Goal: Find specific page/section: Find specific page/section

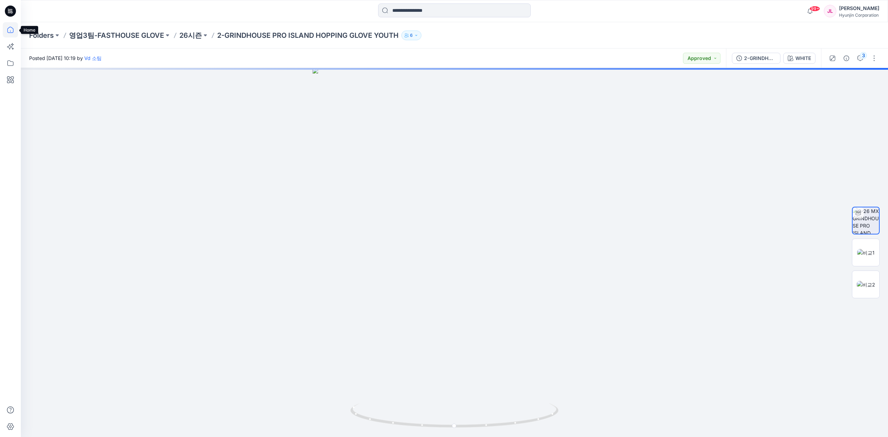
click at [9, 28] on icon at bounding box center [10, 30] width 6 height 6
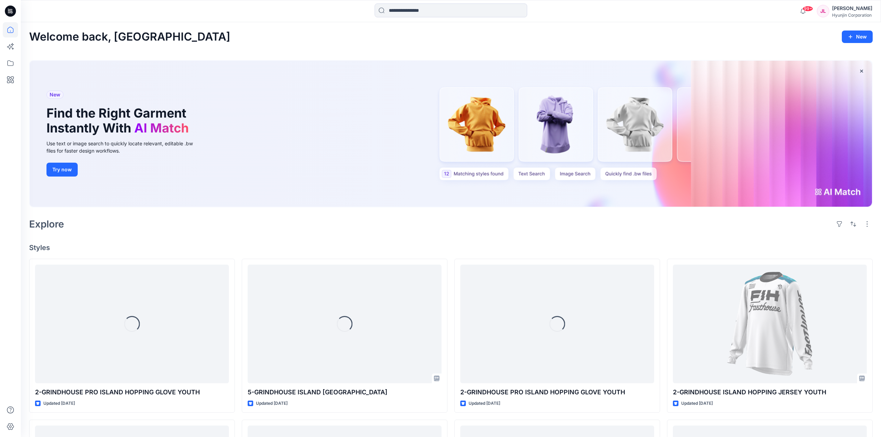
click at [0, 58] on div at bounding box center [10, 218] width 21 height 437
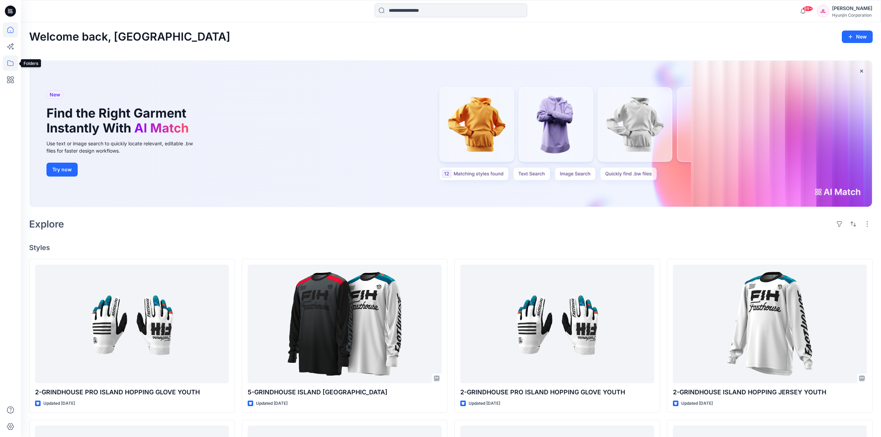
click at [9, 60] on icon at bounding box center [10, 63] width 6 height 6
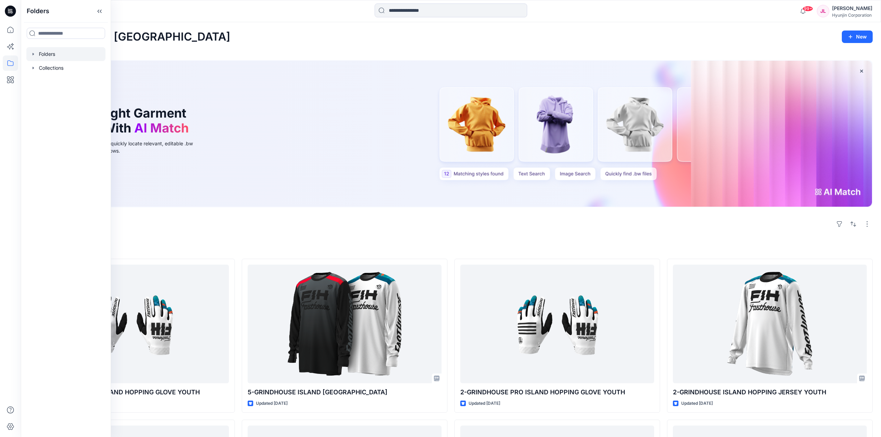
click at [53, 52] on div at bounding box center [65, 54] width 79 height 14
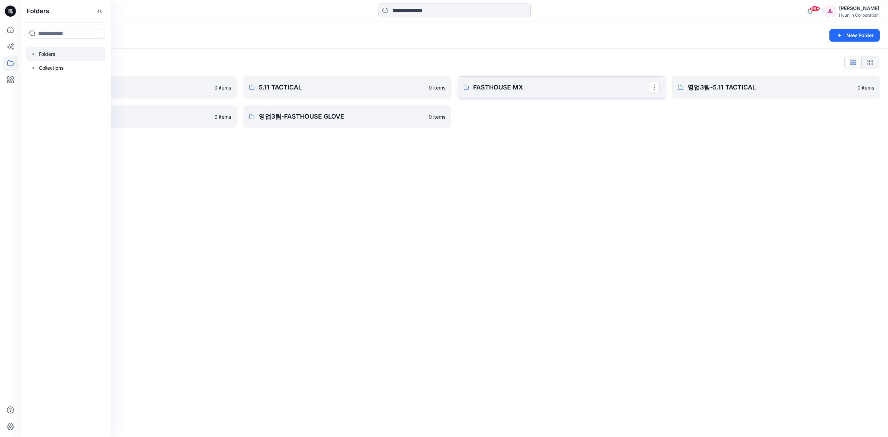
click at [507, 87] on p "FASTHOUSE MX" at bounding box center [561, 88] width 176 height 10
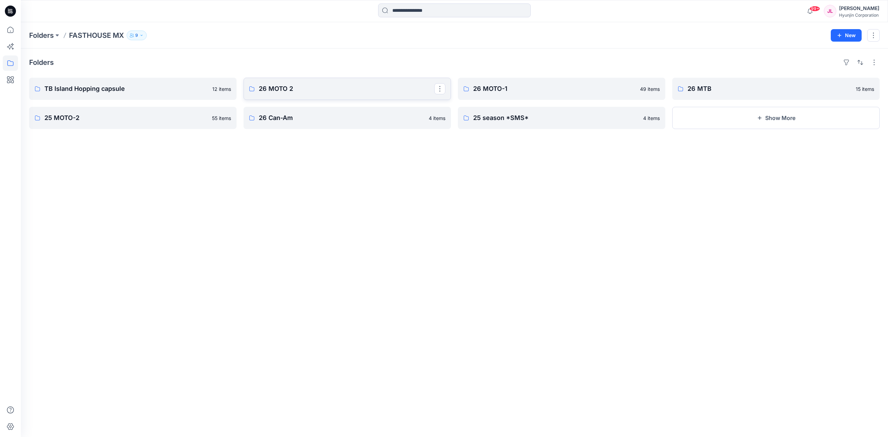
click at [300, 94] on link "26 MOTO 2" at bounding box center [347, 89] width 207 height 22
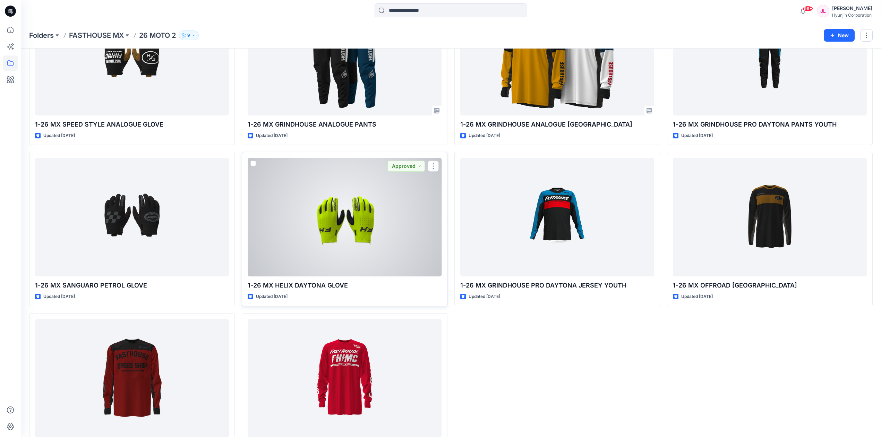
scroll to position [1093, 0]
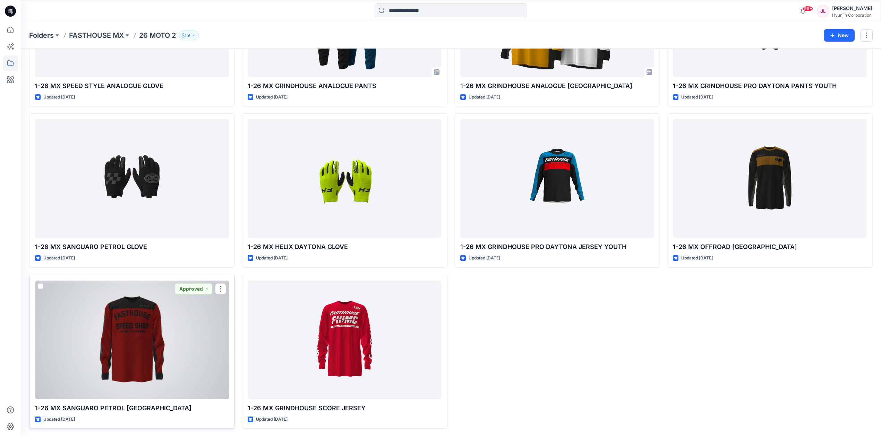
click at [150, 329] on div at bounding box center [132, 340] width 194 height 119
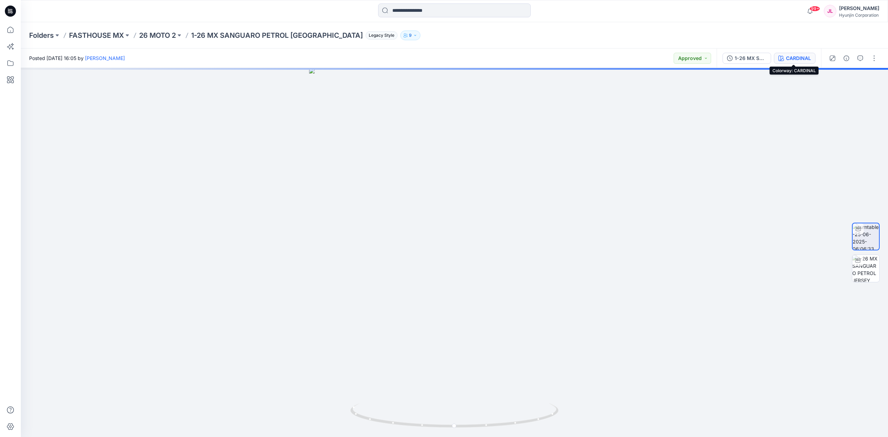
click at [796, 55] on div "CARDINAL" at bounding box center [798, 58] width 25 height 8
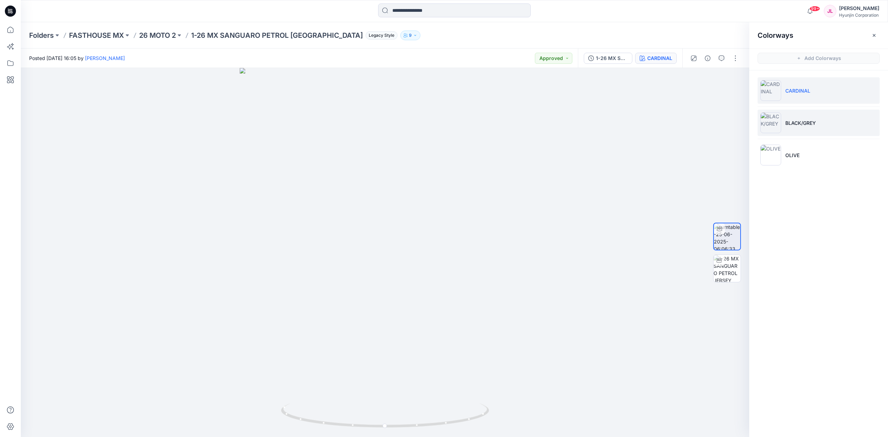
click at [811, 122] on p "BLACK/GREY" at bounding box center [801, 122] width 31 height 7
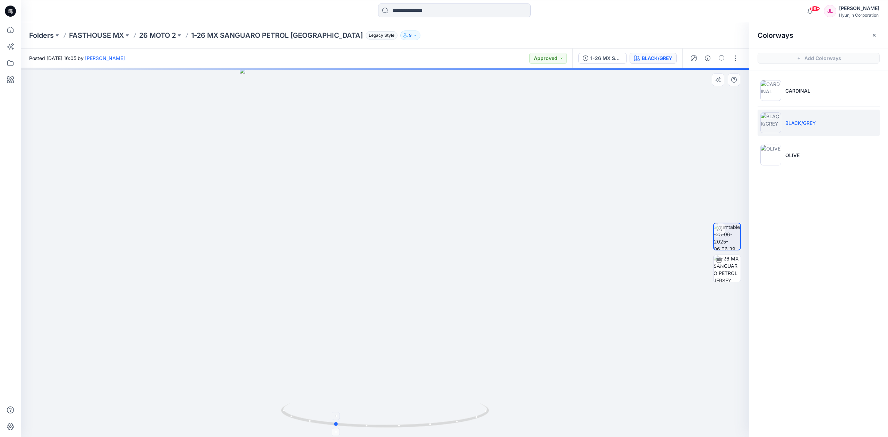
drag, startPoint x: 487, startPoint y: 418, endPoint x: 436, endPoint y: 421, distance: 50.7
click at [436, 421] on icon at bounding box center [386, 417] width 210 height 26
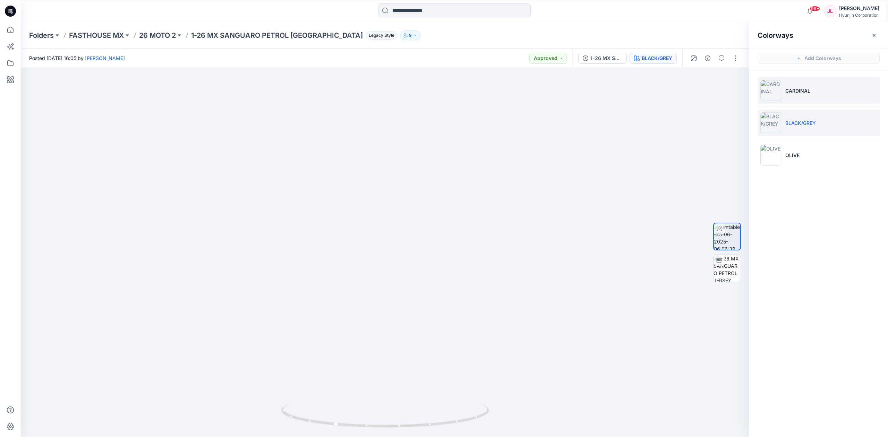
click at [808, 92] on p "CARDINAL" at bounding box center [798, 90] width 25 height 7
drag, startPoint x: 456, startPoint y: 423, endPoint x: 403, endPoint y: 428, distance: 53.3
click at [403, 428] on icon at bounding box center [386, 417] width 210 height 26
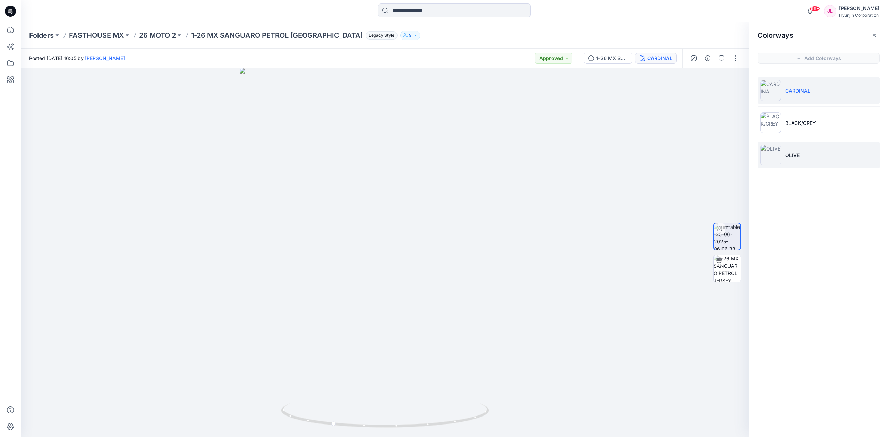
click at [808, 153] on li "OLIVE" at bounding box center [819, 155] width 122 height 26
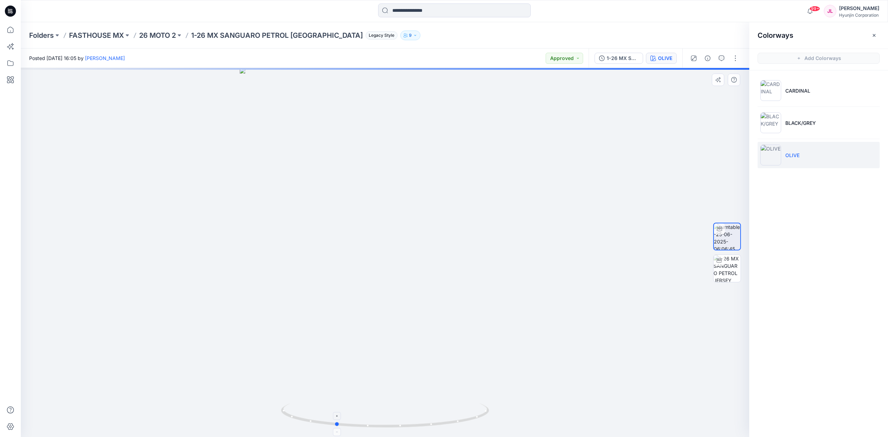
drag, startPoint x: 429, startPoint y: 425, endPoint x: 379, endPoint y: 427, distance: 49.6
click at [379, 427] on icon at bounding box center [386, 417] width 210 height 26
